Goal: Information Seeking & Learning: Learn about a topic

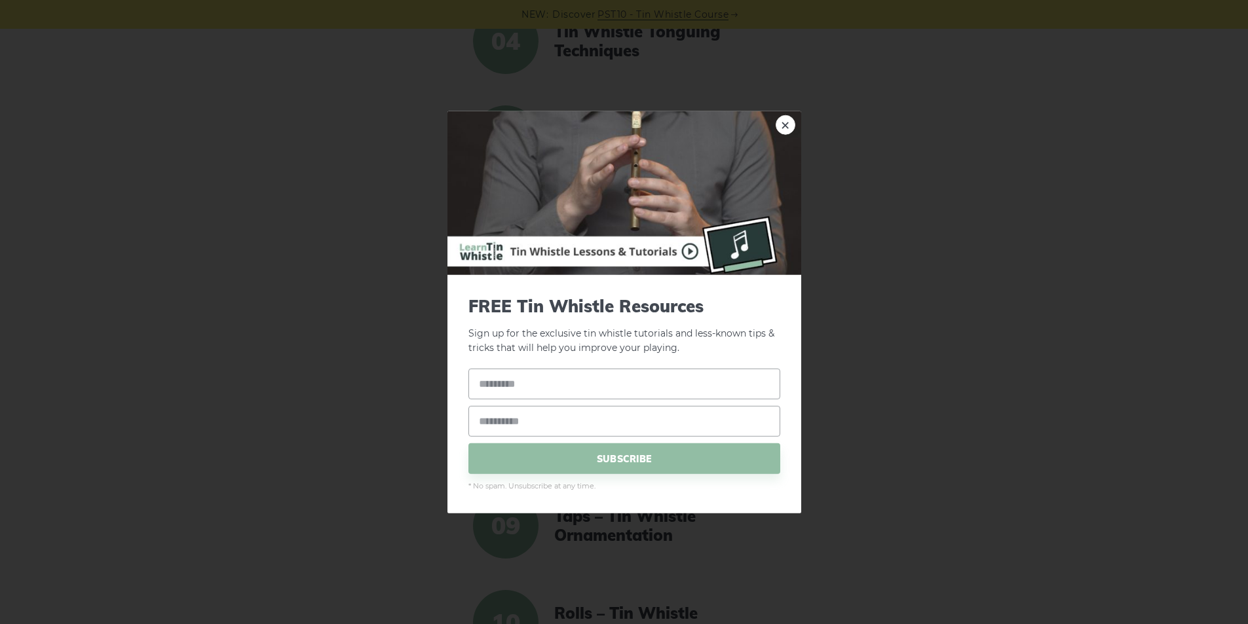
scroll to position [643, 0]
click at [782, 125] on link "×" at bounding box center [785, 125] width 20 height 20
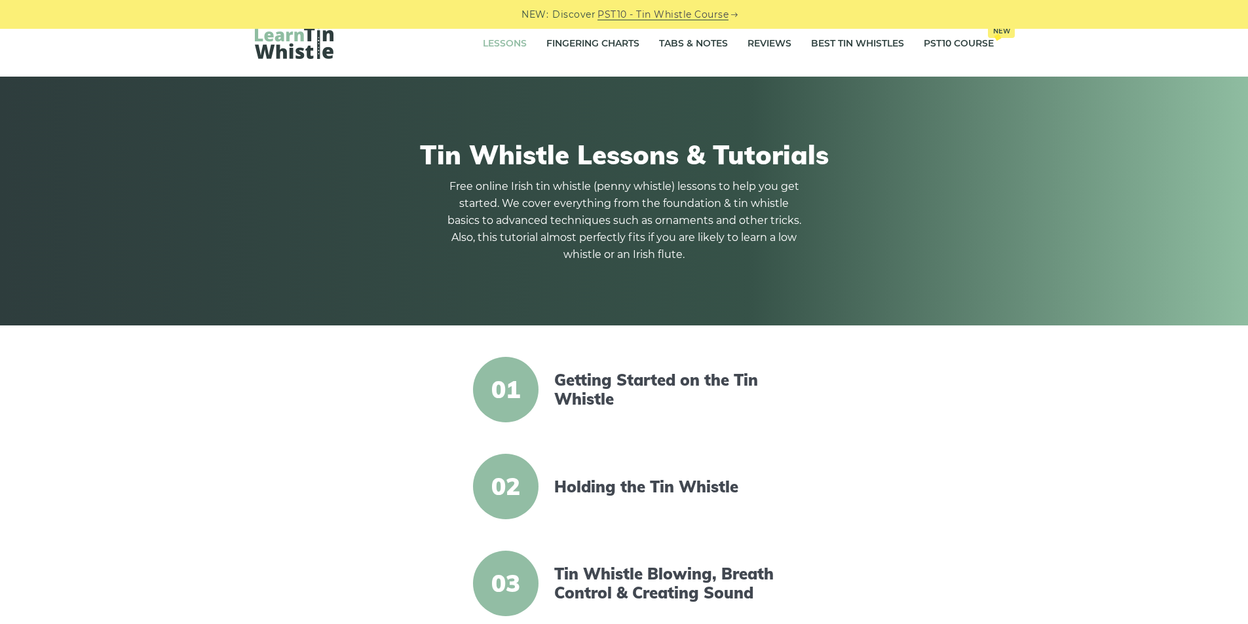
scroll to position [0, 0]
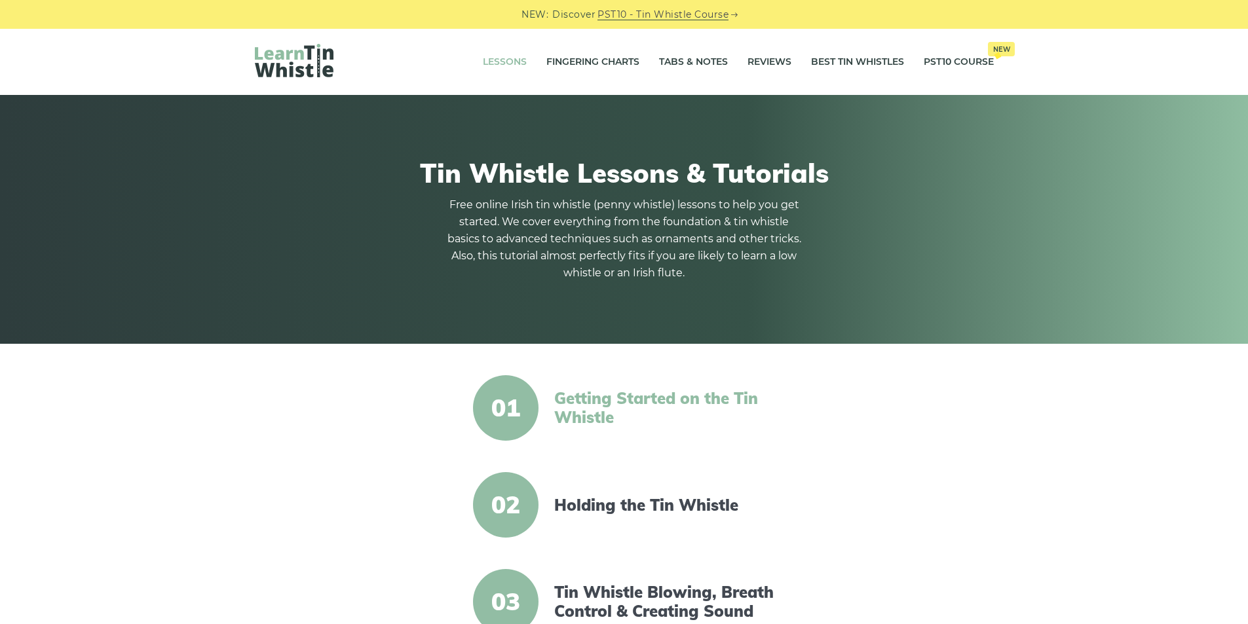
click at [594, 411] on link "Getting Started on the Tin Whistle" at bounding box center [666, 408] width 225 height 38
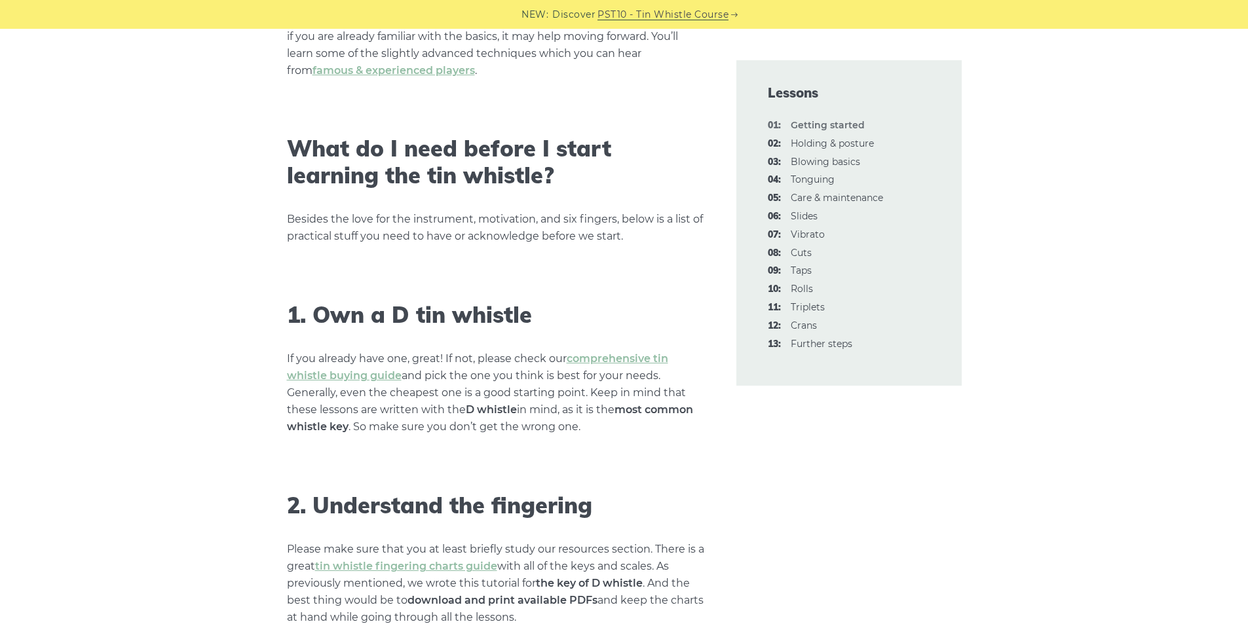
scroll to position [524, 0]
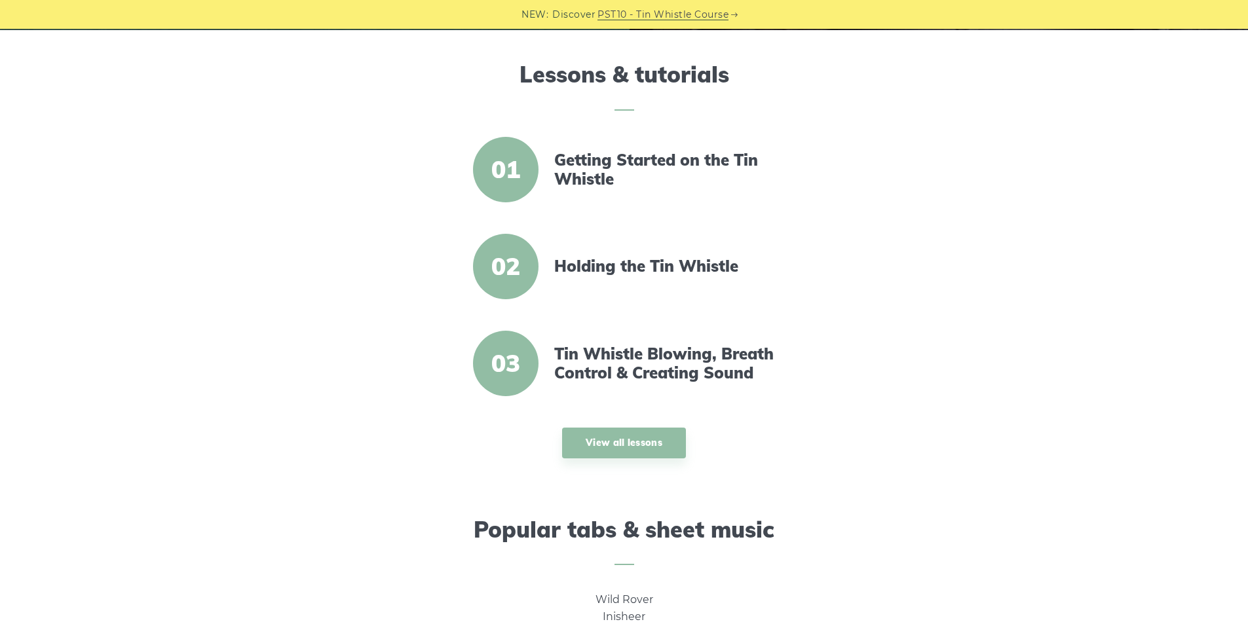
scroll to position [393, 0]
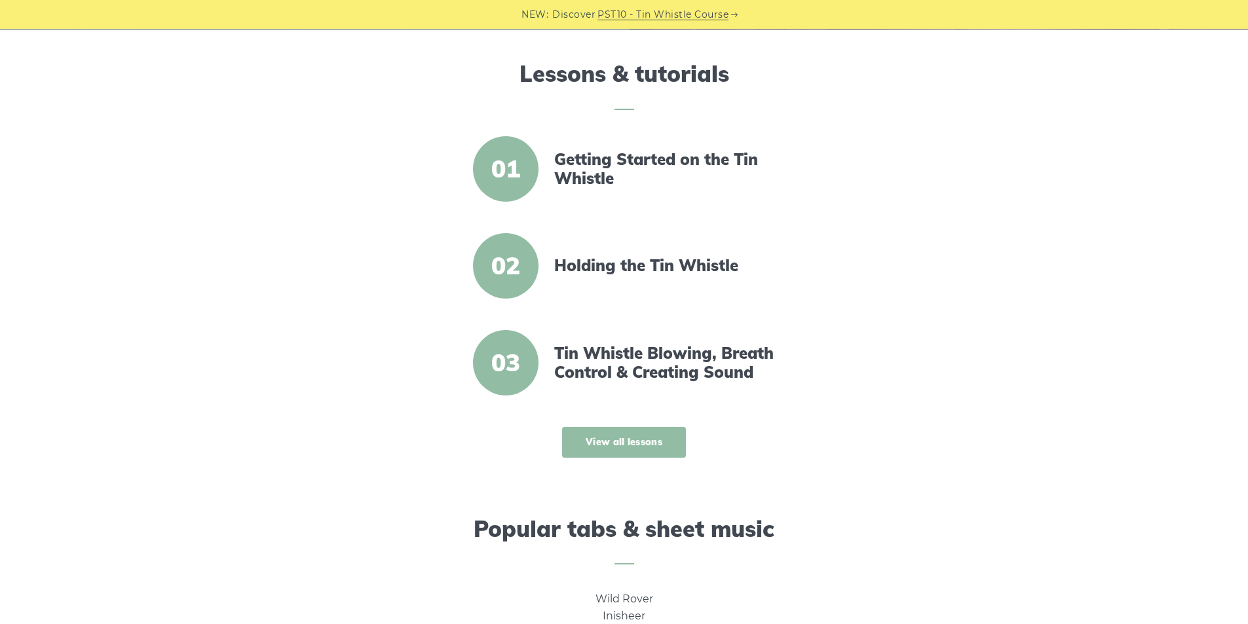
click at [604, 438] on link "View all lessons" at bounding box center [624, 442] width 124 height 31
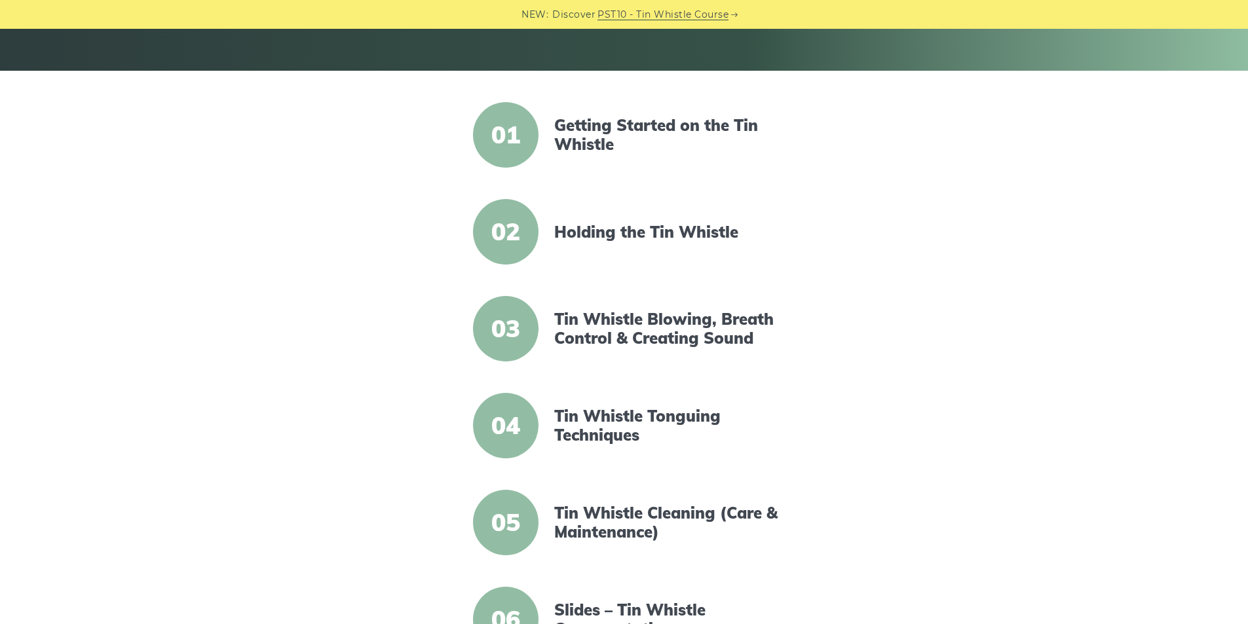
scroll to position [262, 0]
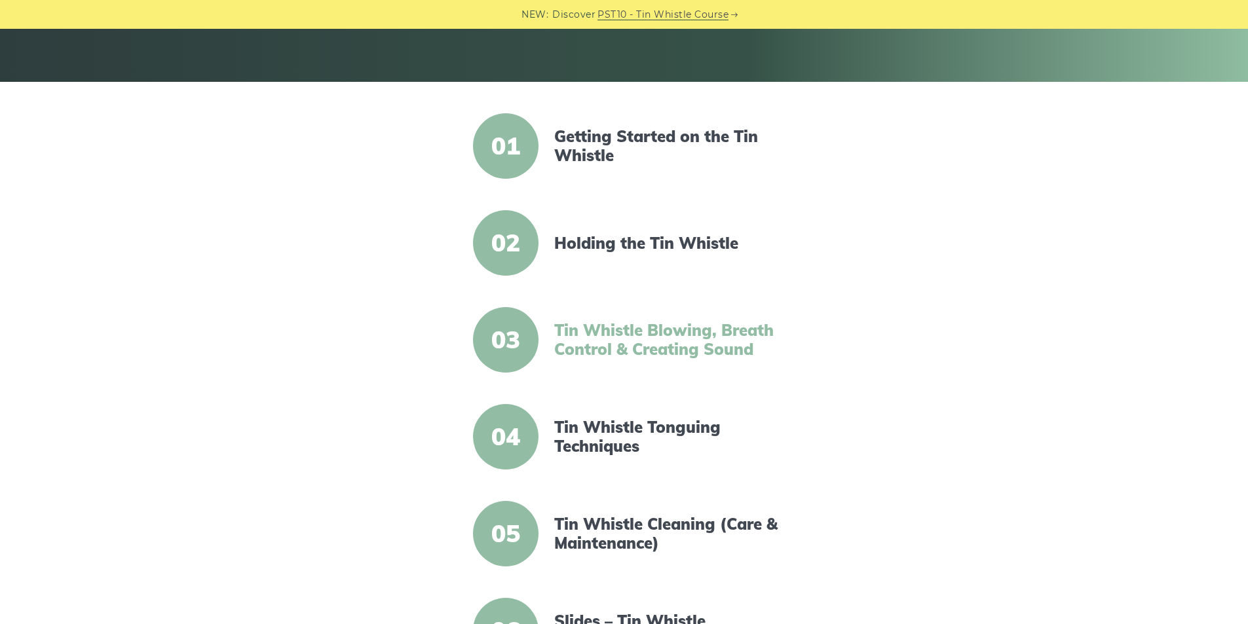
click at [674, 339] on link "Tin Whistle Blowing, Breath Control & Creating Sound" at bounding box center [666, 340] width 225 height 38
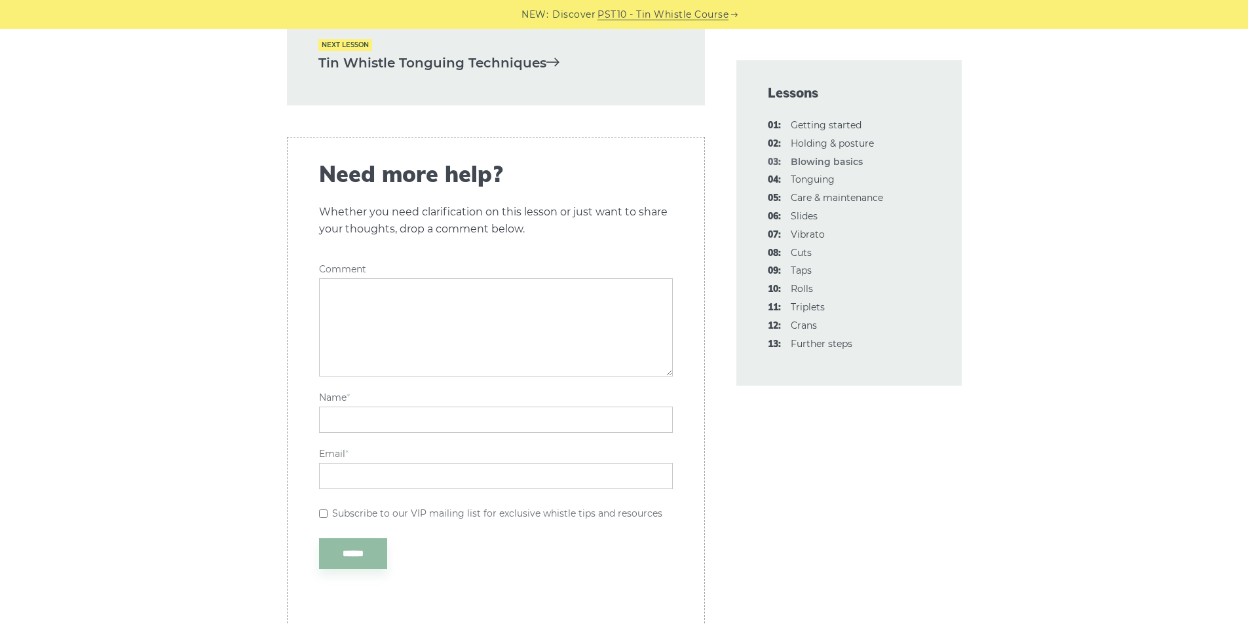
scroll to position [2882, 0]
